Goal: Use online tool/utility: Use online tool/utility

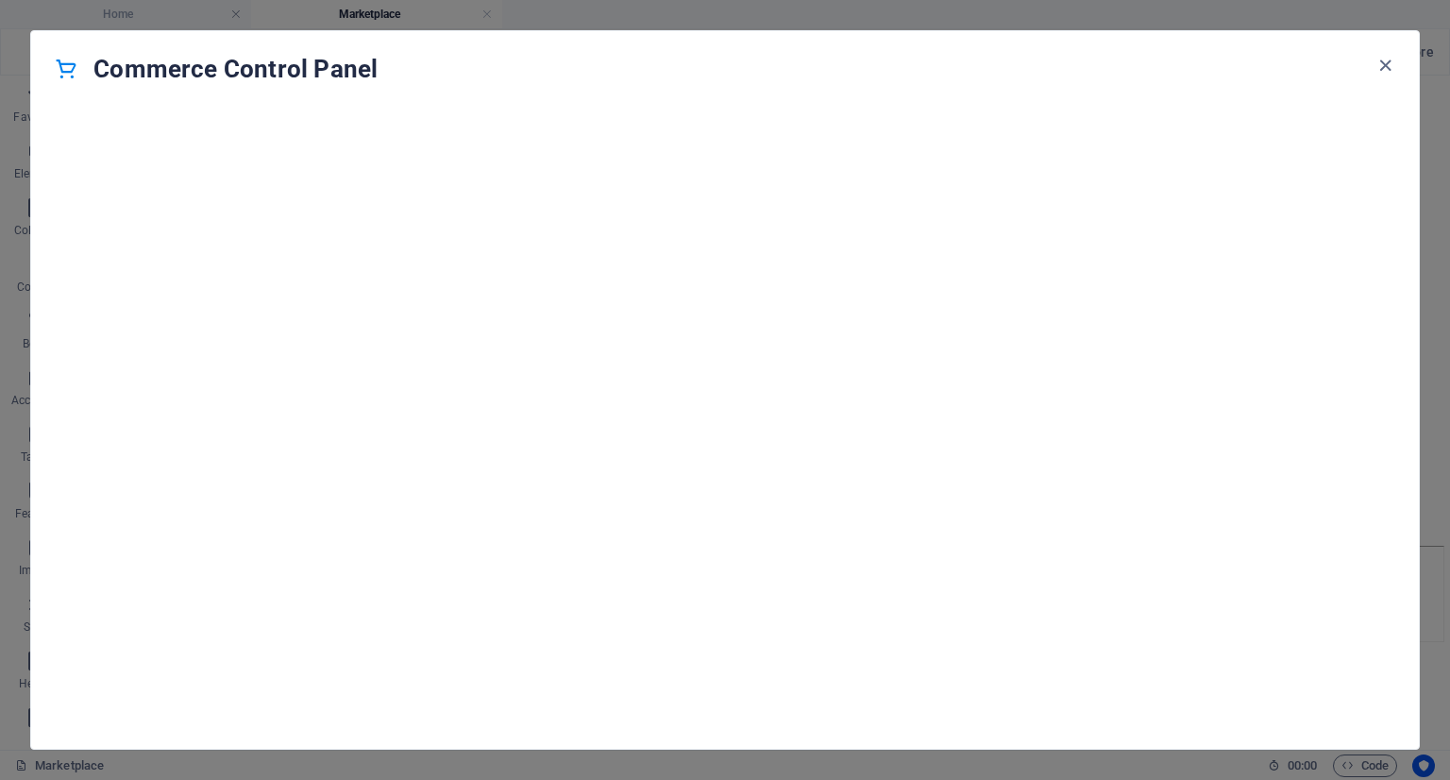
scroll to position [18195, 0]
click at [1387, 67] on icon "button" at bounding box center [1386, 66] width 22 height 22
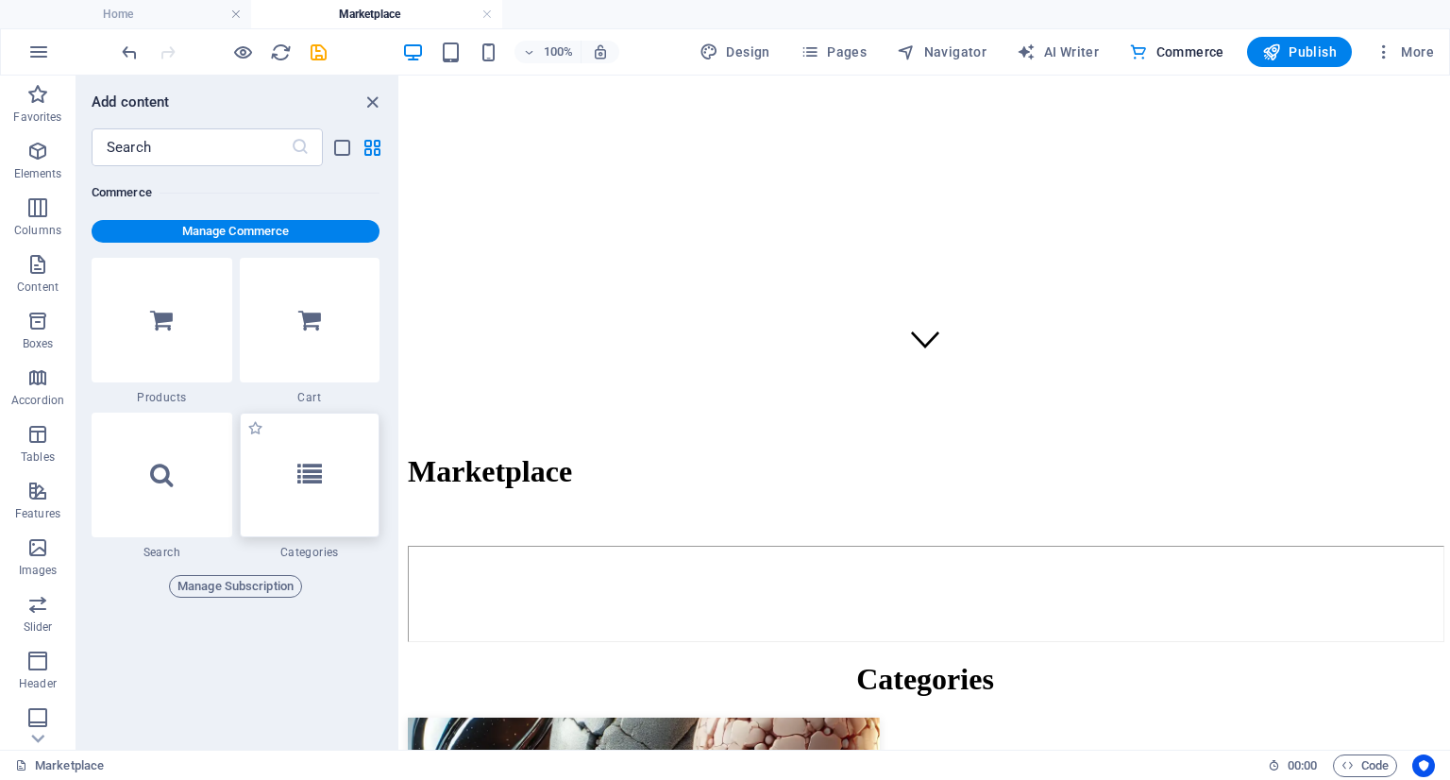
click at [336, 517] on div at bounding box center [310, 475] width 141 height 125
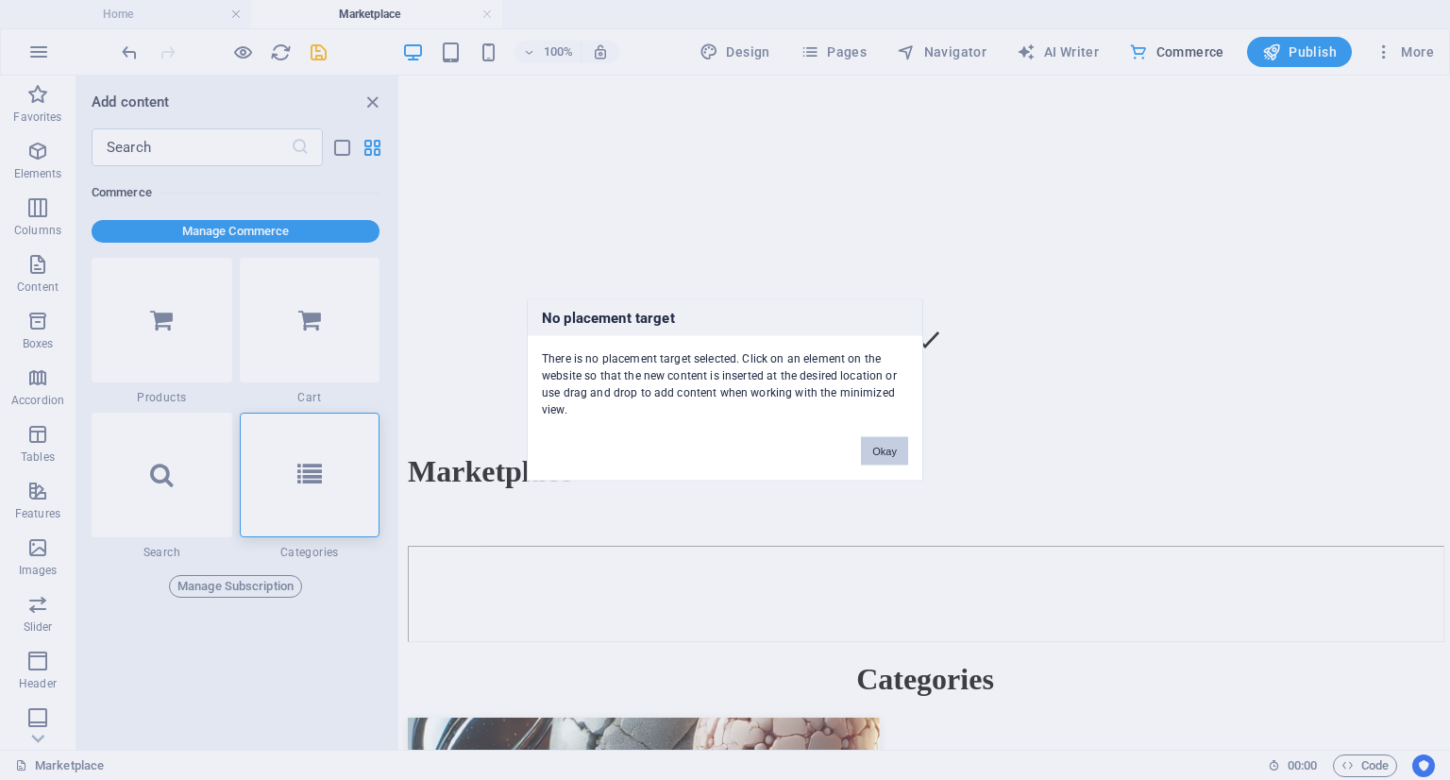
click at [888, 443] on button "Okay" at bounding box center [884, 451] width 47 height 28
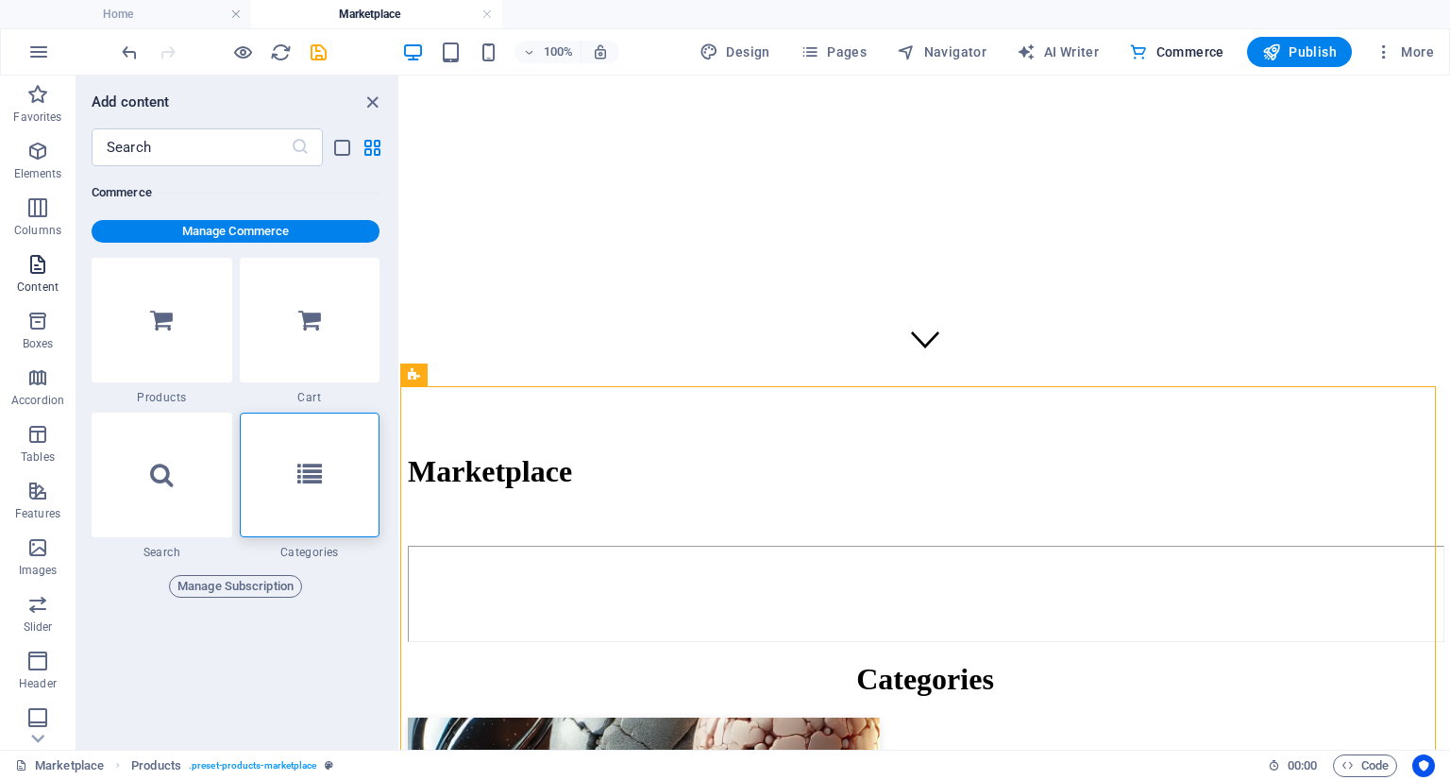
click at [35, 262] on icon "button" at bounding box center [37, 264] width 23 height 23
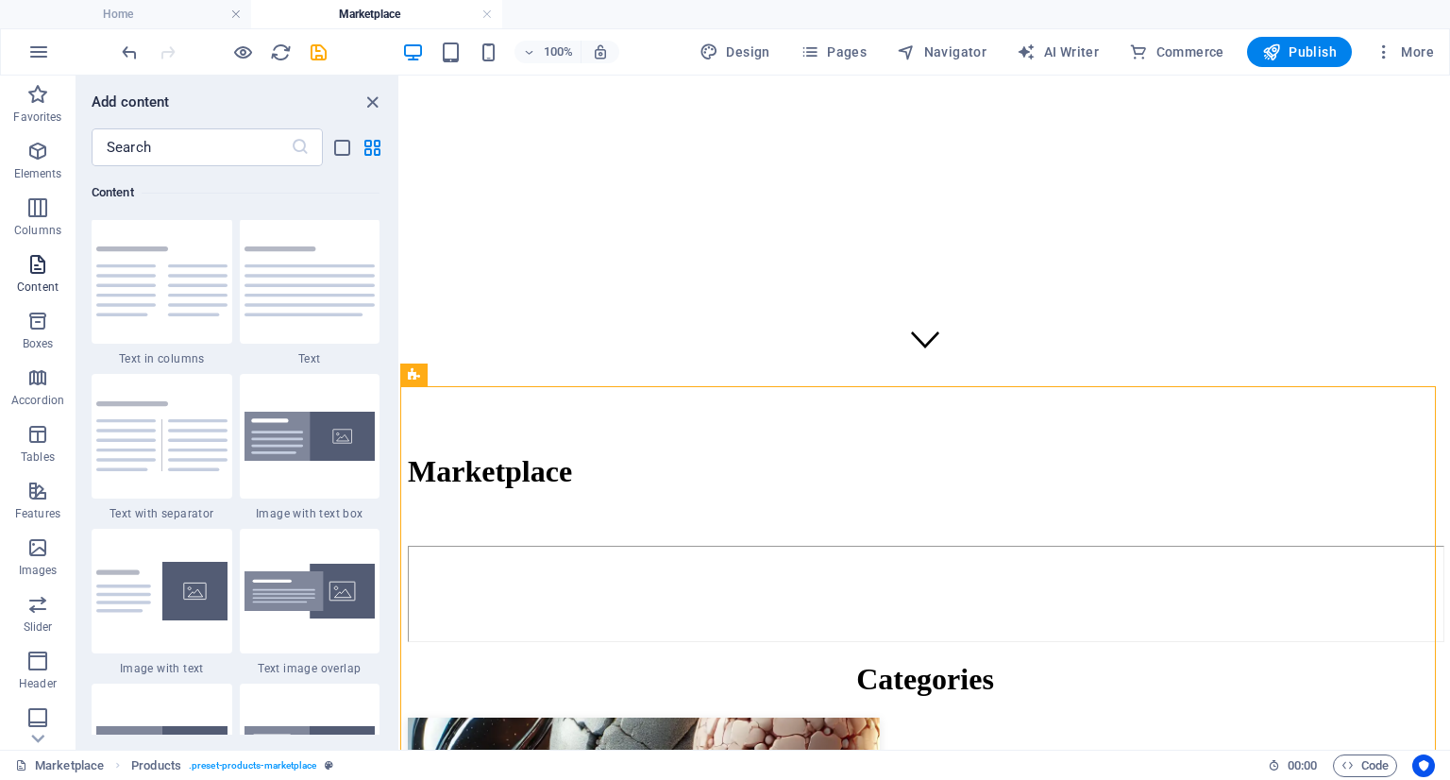
scroll to position [3304, 0]
click at [28, 313] on icon "button" at bounding box center [37, 321] width 23 height 23
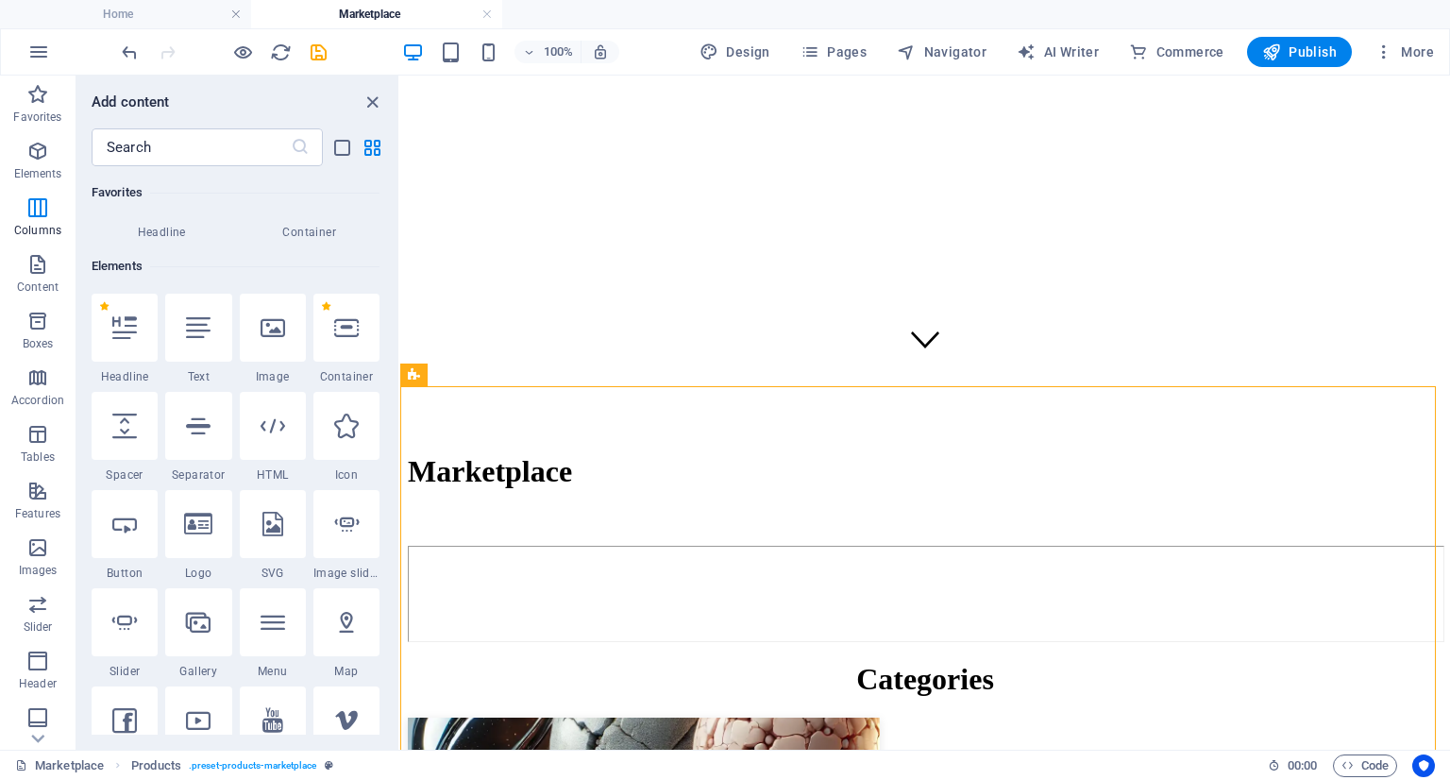
scroll to position [0, 0]
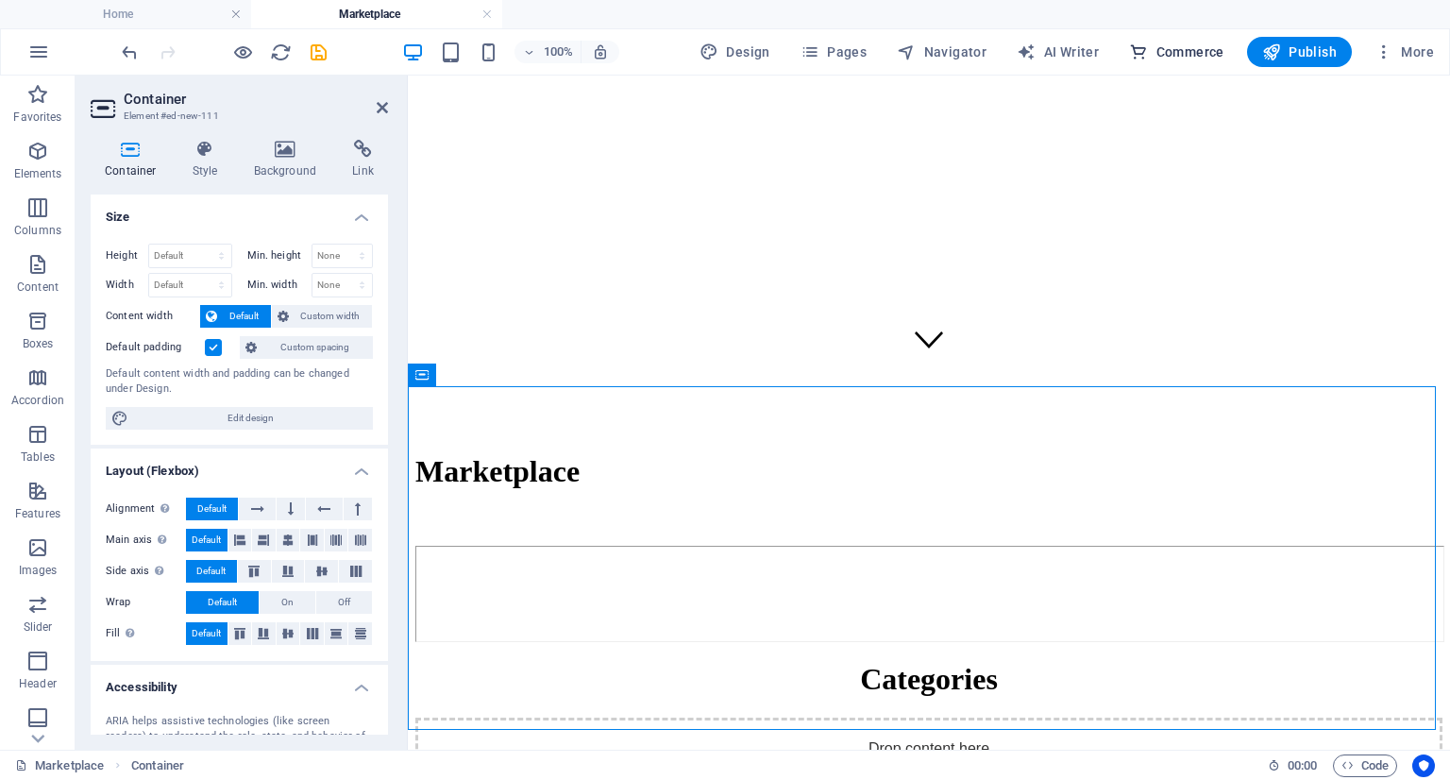
click at [1177, 42] on span "Commerce" at bounding box center [1176, 51] width 95 height 19
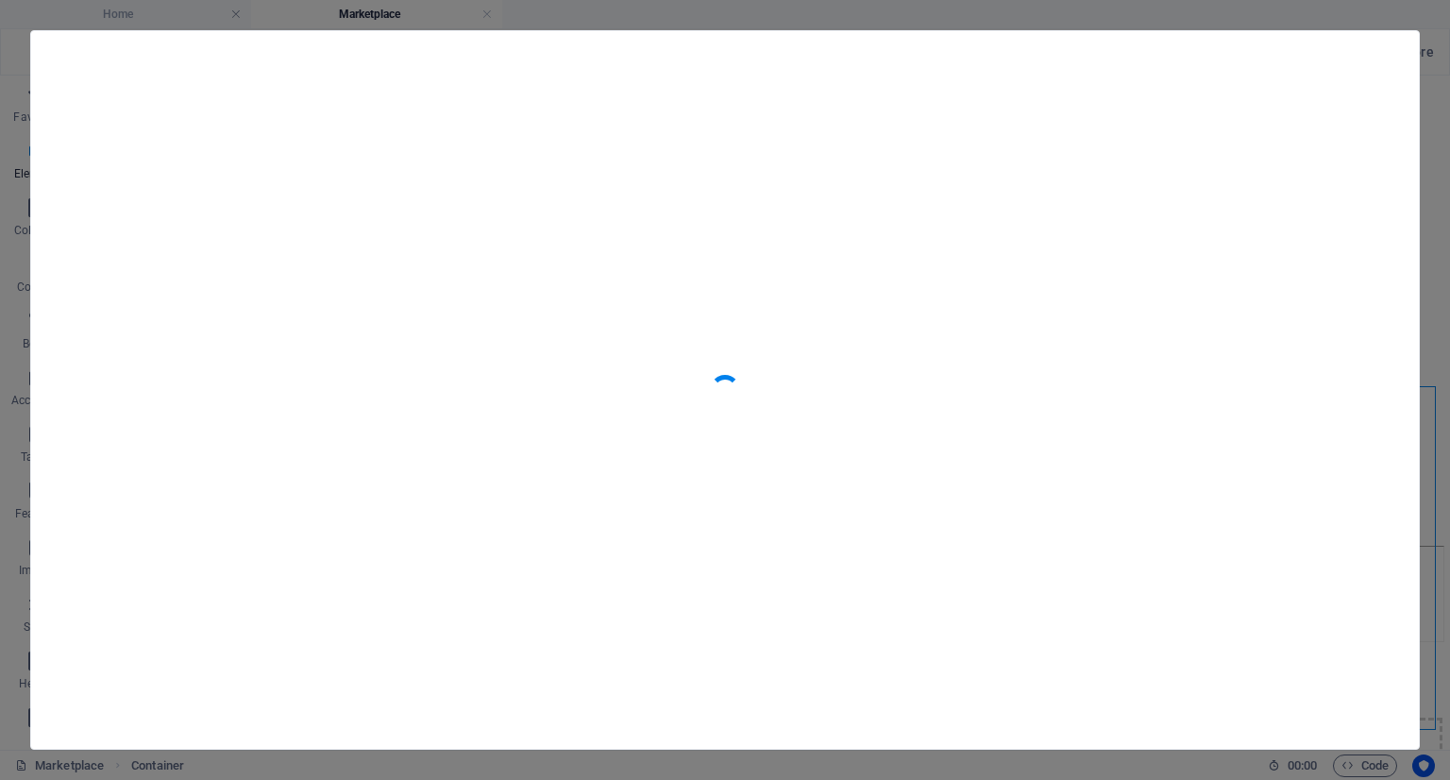
scroll to position [18195, 0]
click at [1376, 61] on icon "button" at bounding box center [1386, 66] width 22 height 22
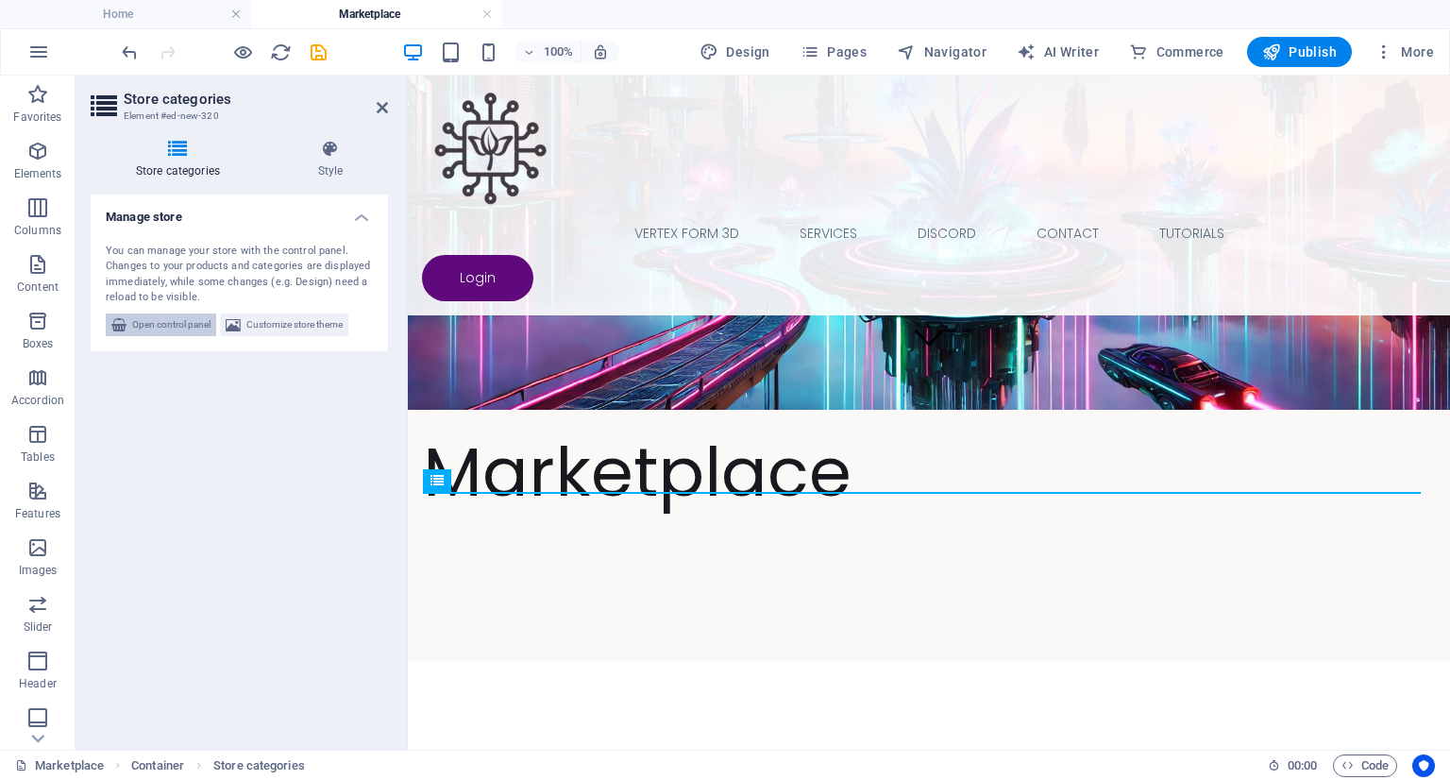
click at [170, 330] on span "Open control panel" at bounding box center [171, 324] width 78 height 23
